Goal: Task Accomplishment & Management: Manage account settings

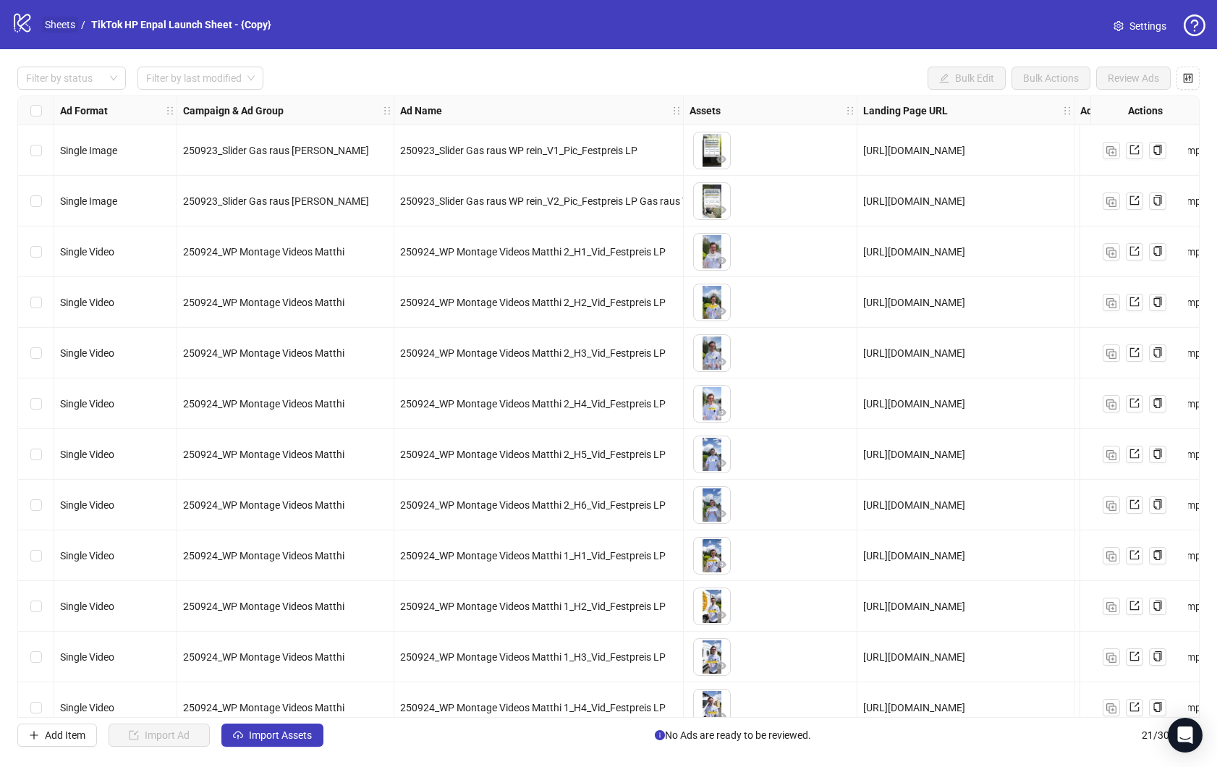
click at [58, 22] on link "Sheets" at bounding box center [60, 25] width 36 height 16
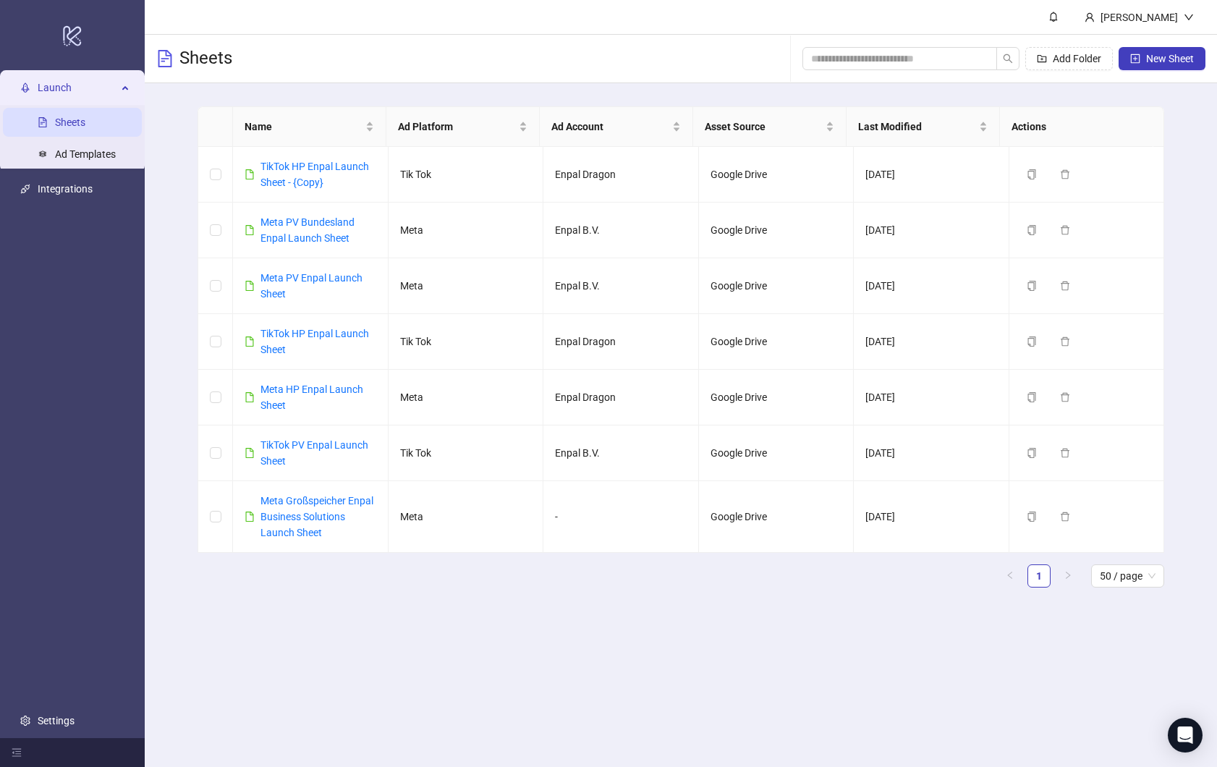
click at [732, 737] on main "[PERSON_NAME] Sheets Add Folder New Sheet Name Ad Platform Ad Account Asset Sou…" at bounding box center [681, 383] width 1072 height 767
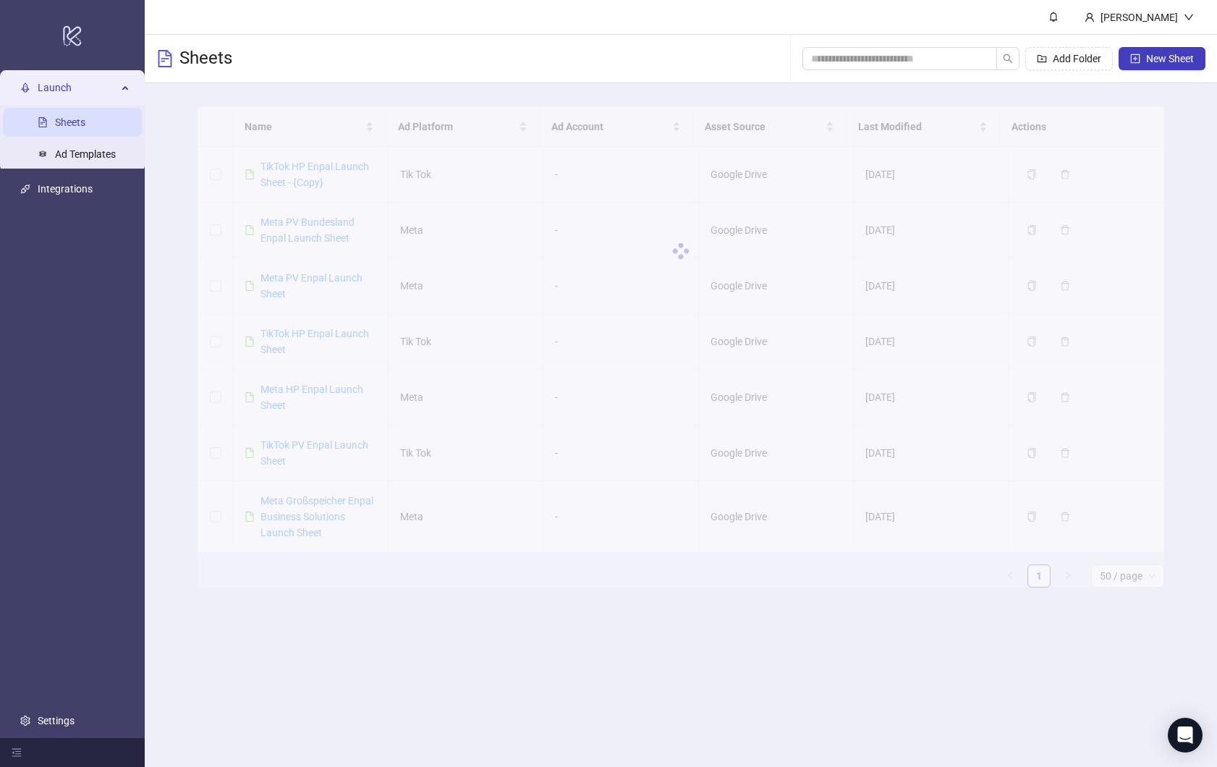
click at [100, 407] on ul "Launch Sheets Ad Templates Integrations Settings" at bounding box center [72, 404] width 145 height 667
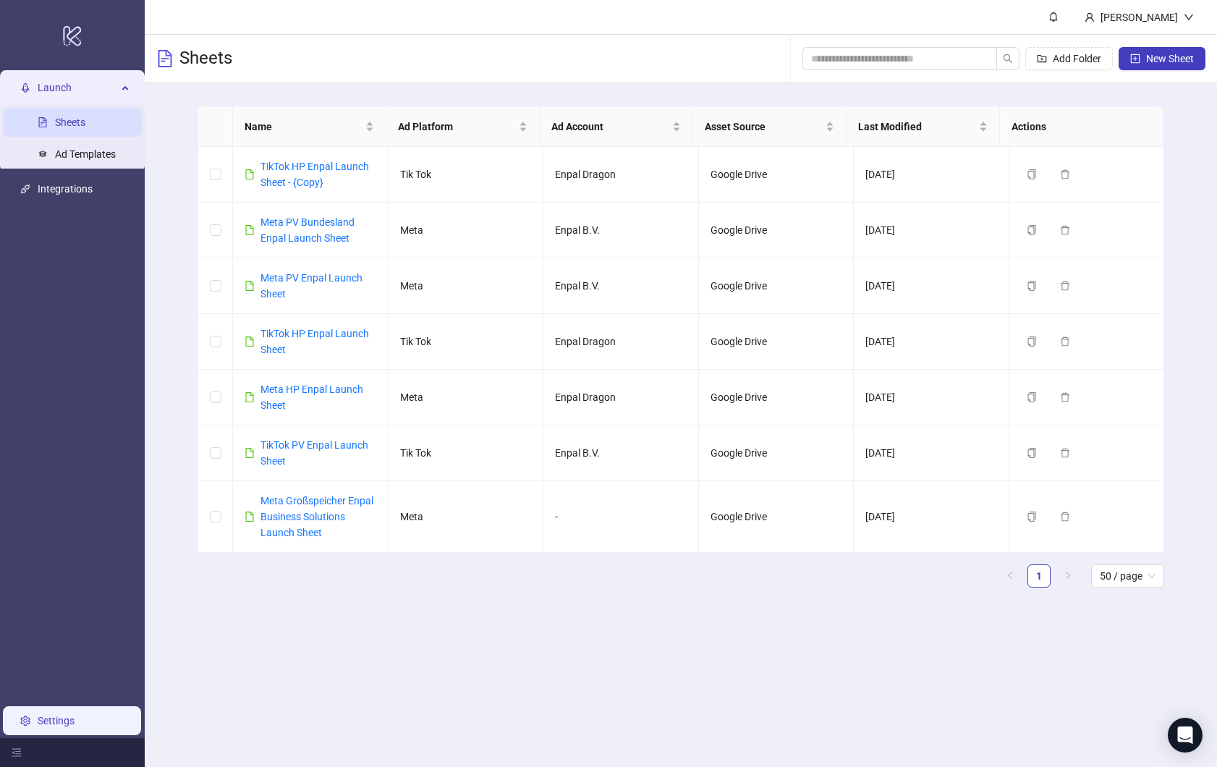
click at [62, 716] on link "Settings" at bounding box center [56, 721] width 37 height 12
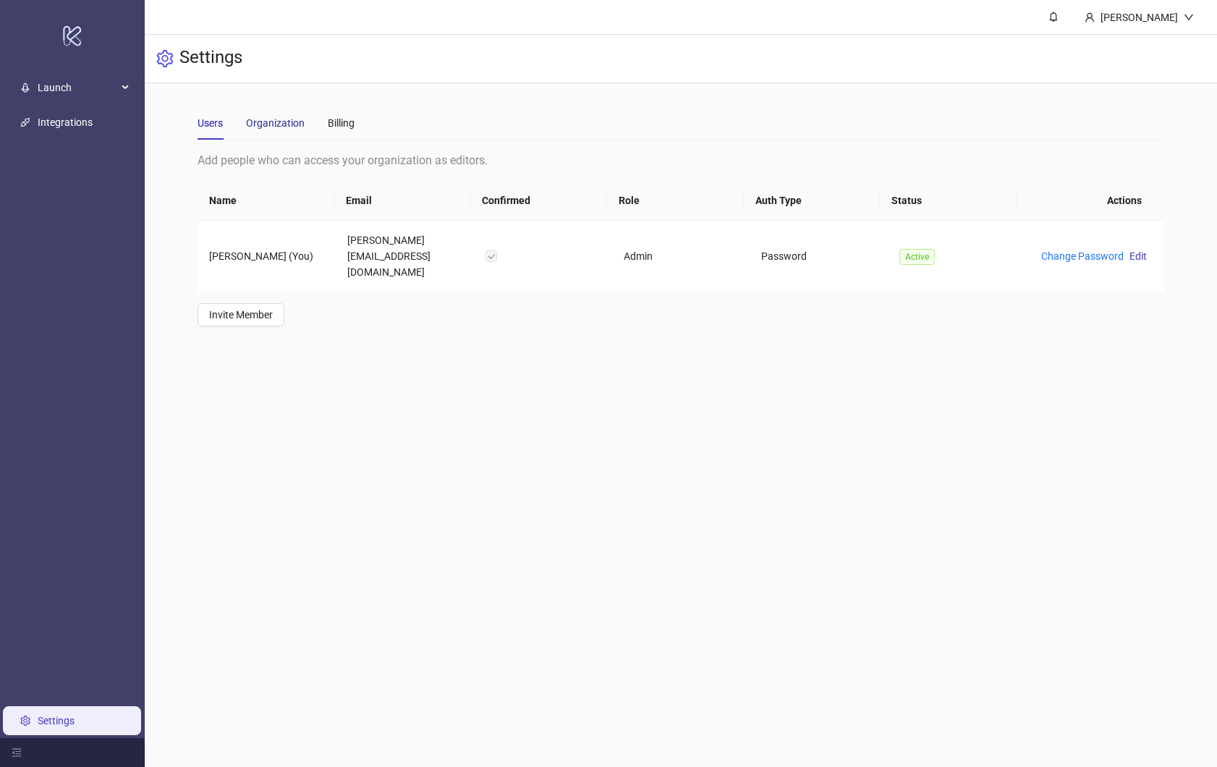
click at [279, 122] on div "Organization" at bounding box center [275, 123] width 59 height 16
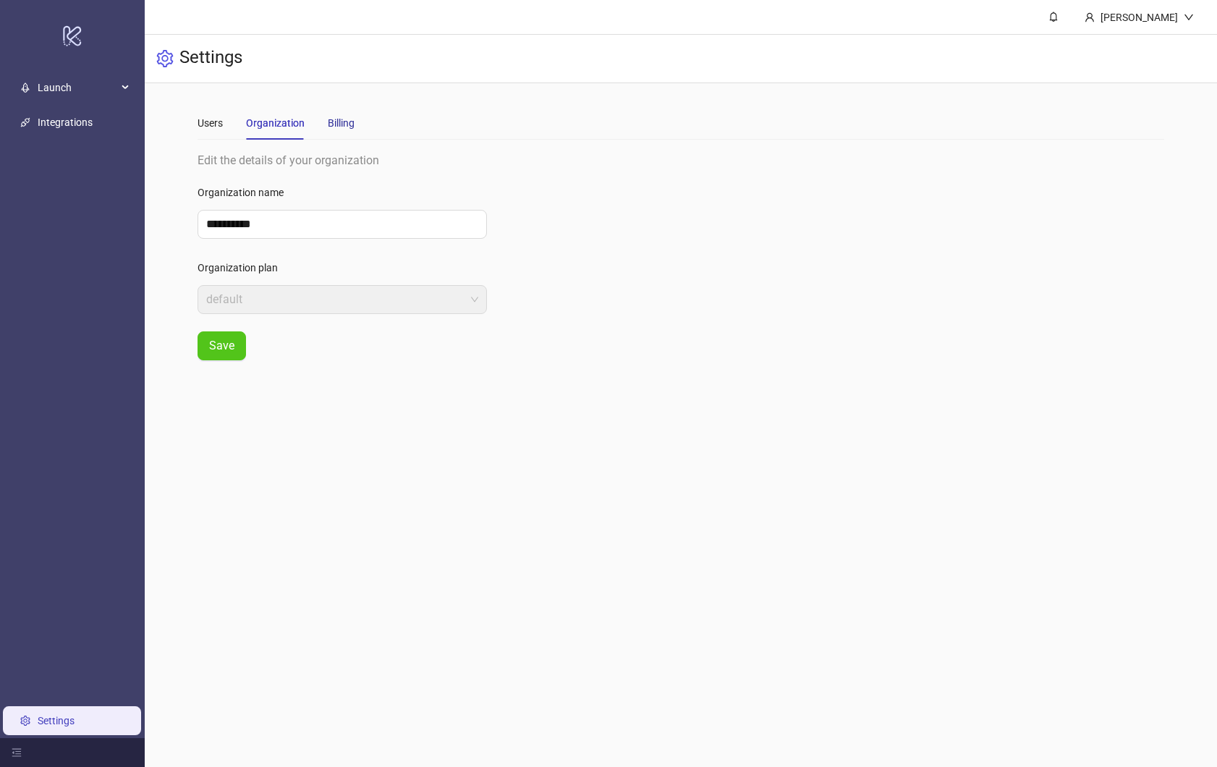
click at [339, 125] on div "Billing" at bounding box center [341, 123] width 27 height 16
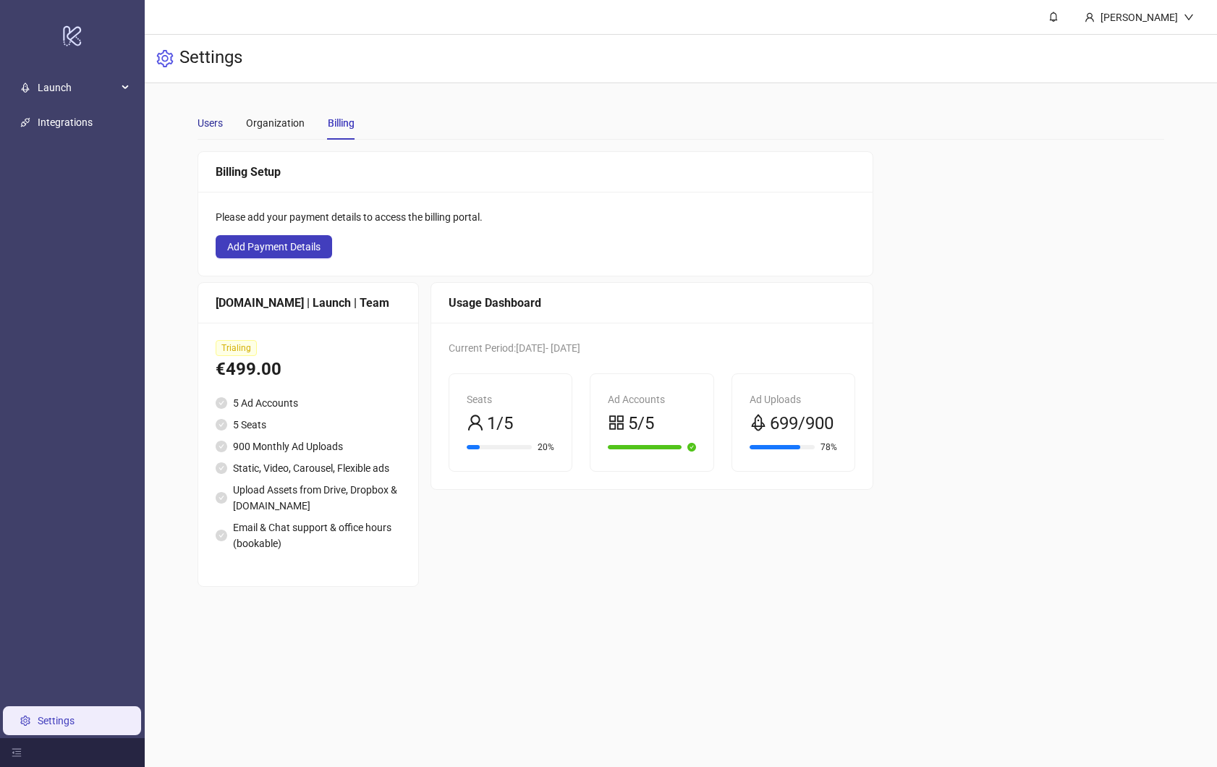
click at [219, 124] on div "Users" at bounding box center [210, 123] width 25 height 16
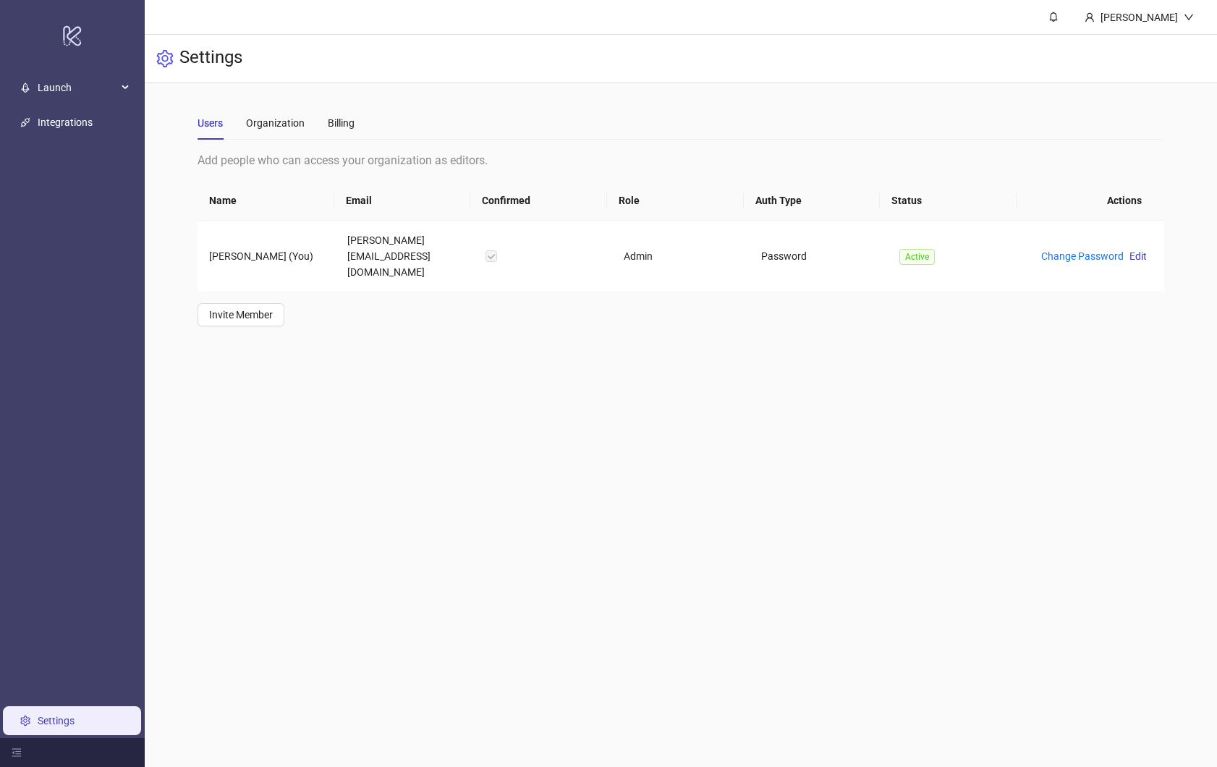
click at [245, 125] on div "Users Organization Billing" at bounding box center [276, 122] width 157 height 33
click at [272, 122] on div "Organization" at bounding box center [275, 123] width 59 height 16
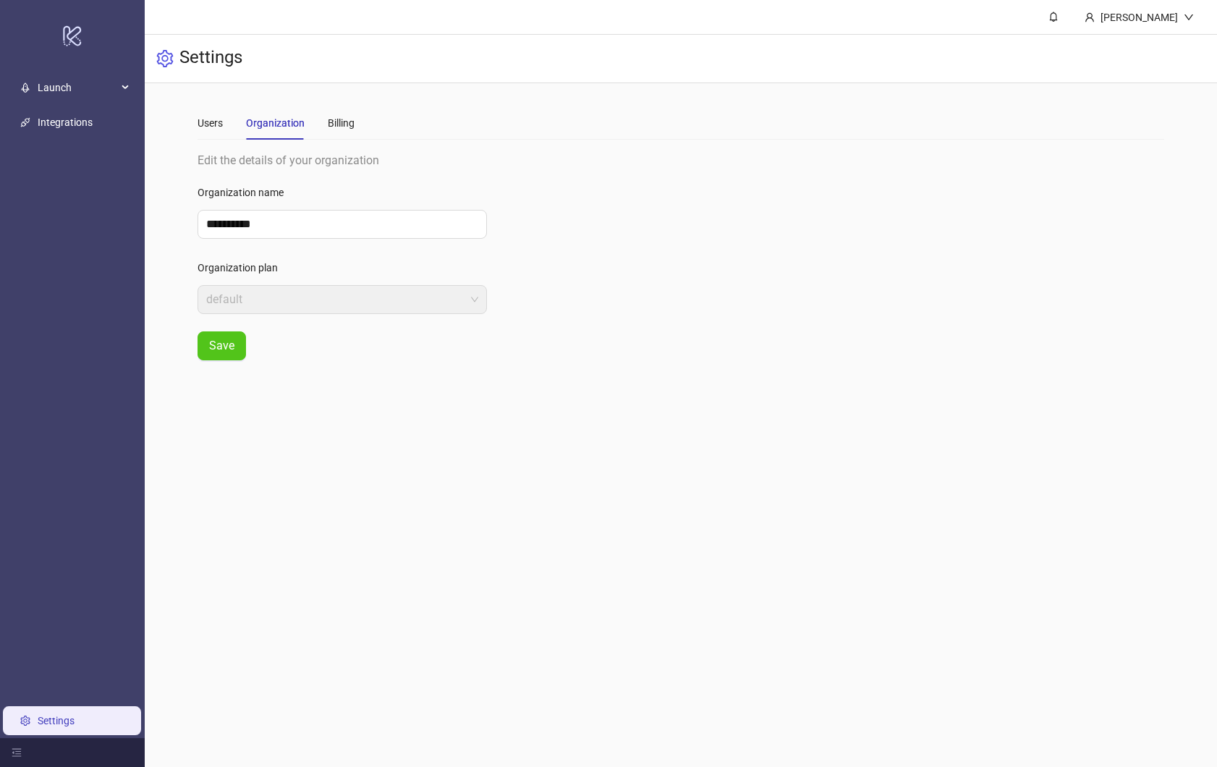
click at [318, 122] on div "Users Organization Billing" at bounding box center [276, 122] width 157 height 33
click at [347, 119] on div "Billing" at bounding box center [341, 123] width 27 height 16
